Goal: Task Accomplishment & Management: Manage account settings

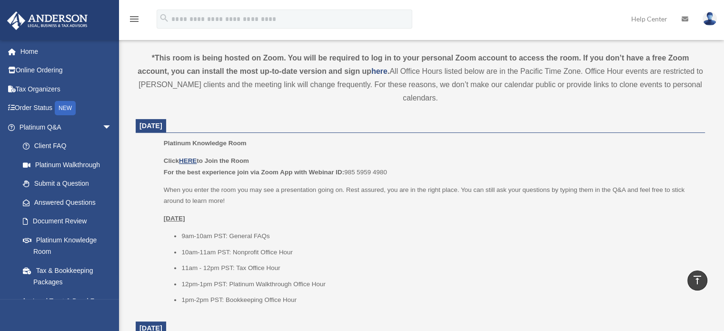
scroll to position [333, 0]
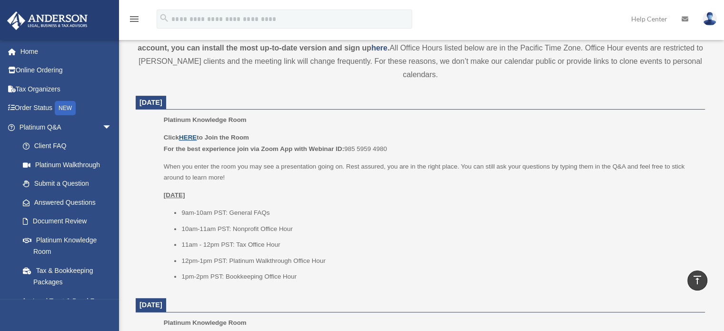
click at [195, 135] on u "HERE" at bounding box center [188, 137] width 18 height 7
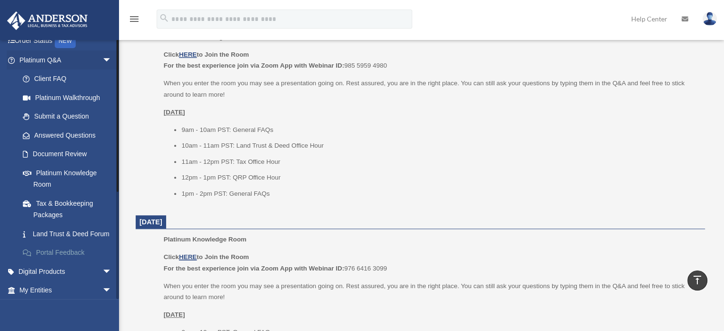
scroll to position [0, 0]
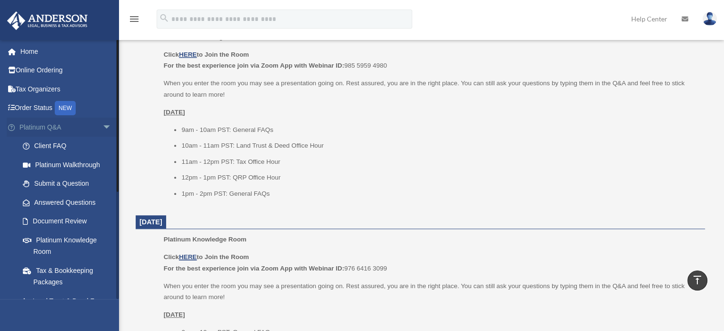
click at [102, 129] on span "arrow_drop_down" at bounding box center [111, 128] width 19 height 20
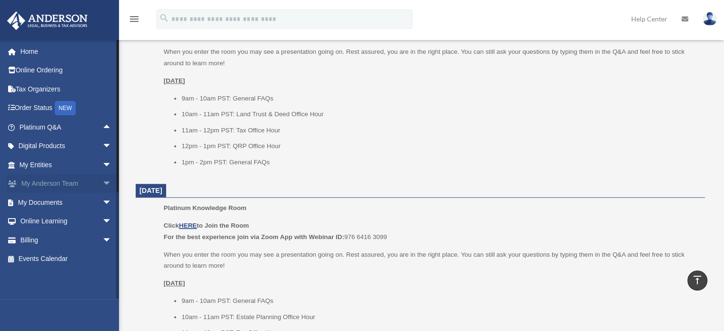
scroll to position [666, 0]
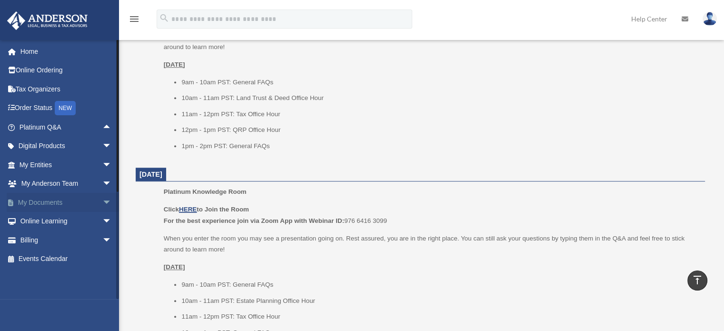
click at [102, 203] on span "arrow_drop_down" at bounding box center [111, 203] width 19 height 20
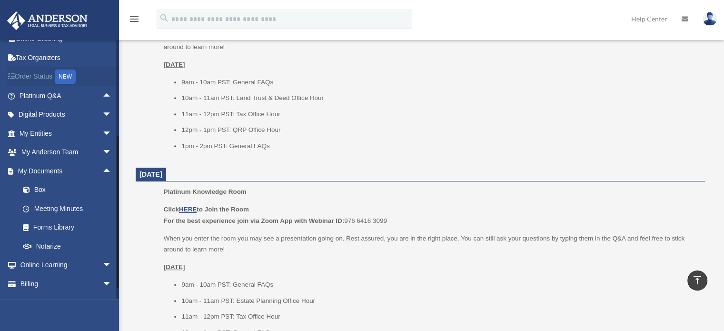
scroll to position [46, 0]
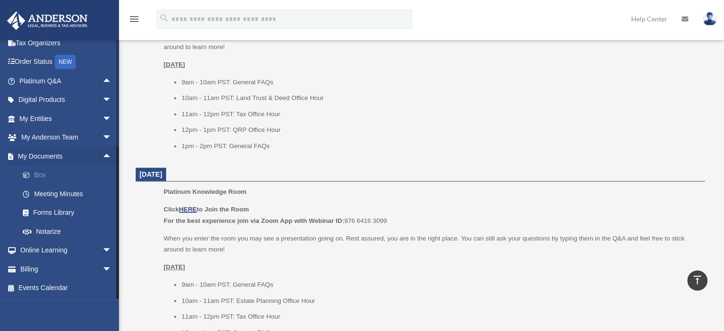
click at [38, 175] on link "Box" at bounding box center [69, 175] width 113 height 19
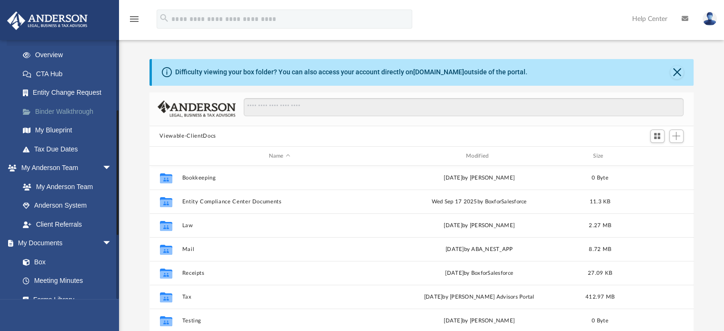
scroll to position [143, 0]
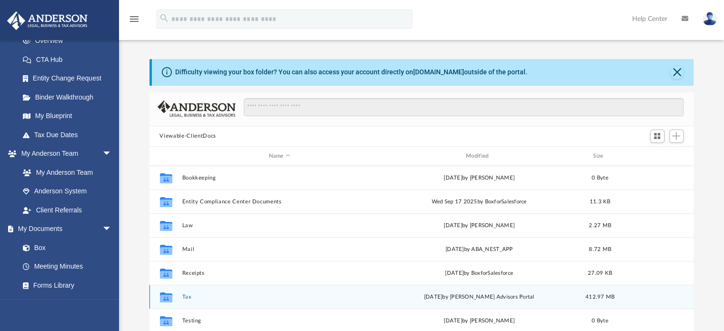
click at [184, 298] on button "Tax" at bounding box center [279, 297] width 195 height 6
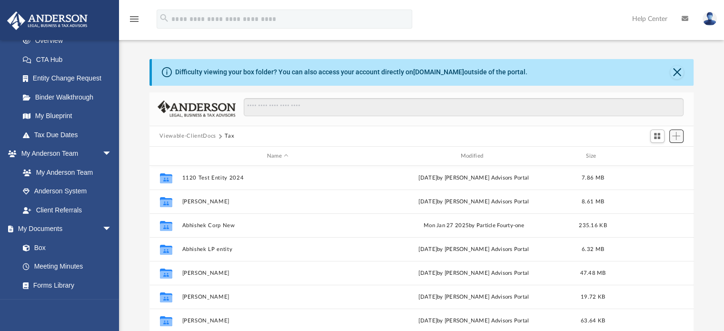
click at [676, 136] on span "Add" at bounding box center [676, 136] width 8 height 8
click at [661, 154] on li "Upload" at bounding box center [662, 155] width 30 height 10
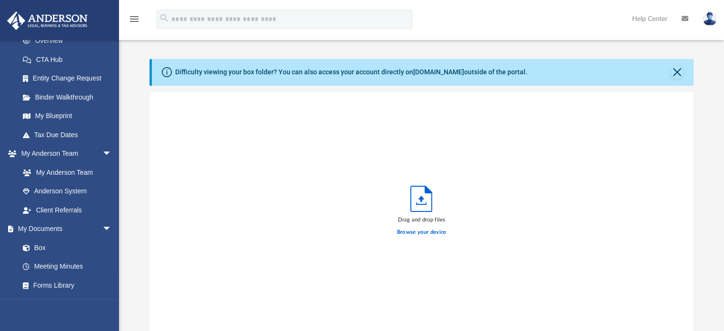
scroll to position [234, 537]
click at [413, 230] on label "Browse your device" at bounding box center [422, 232] width 50 height 9
click at [0, 0] on input "Browse your device" at bounding box center [0, 0] width 0 height 0
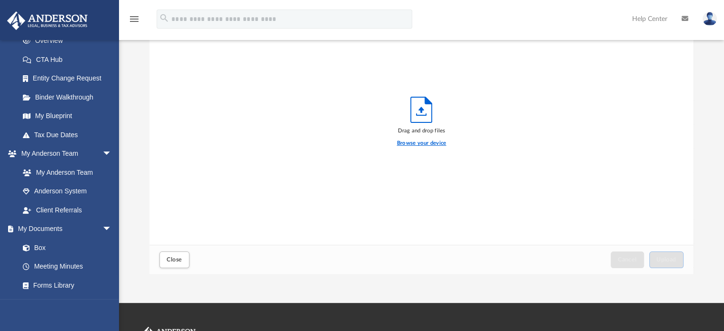
scroll to position [95, 0]
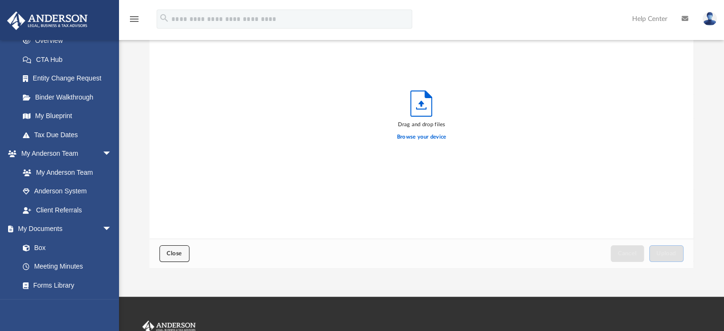
click at [167, 255] on span "Close" at bounding box center [174, 253] width 15 height 6
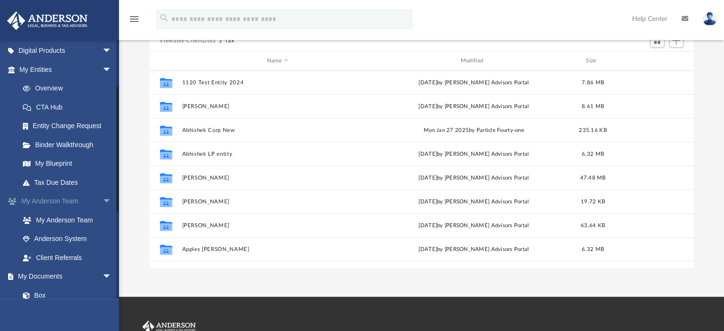
click at [53, 201] on link "My [PERSON_NAME] Team arrow_drop_down" at bounding box center [66, 201] width 119 height 19
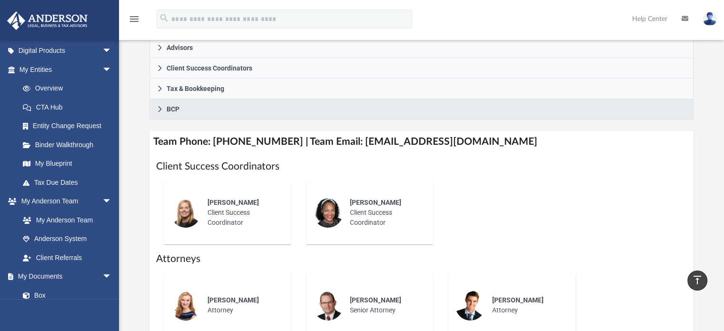
scroll to position [286, 0]
